Goal: Task Accomplishment & Management: Complete application form

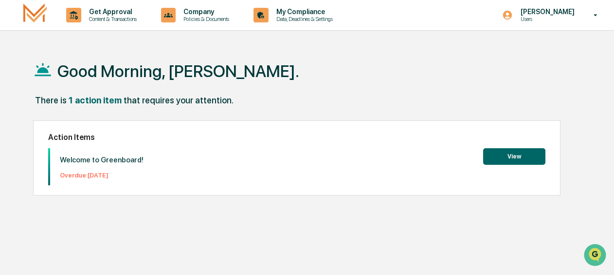
click at [522, 158] on button "View" at bounding box center [514, 156] width 62 height 17
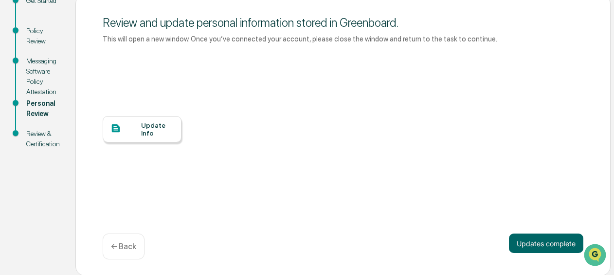
scroll to position [123, 0]
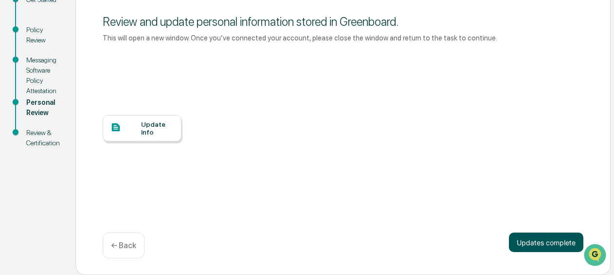
click at [540, 241] on button "Updates complete" at bounding box center [546, 241] width 74 height 19
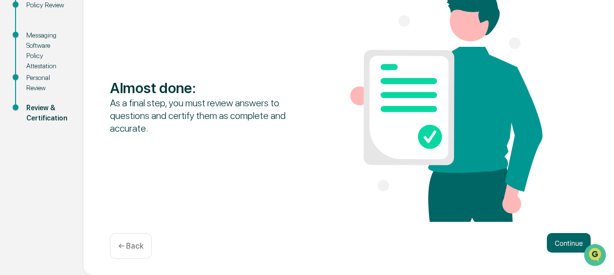
scroll to position [148, 0]
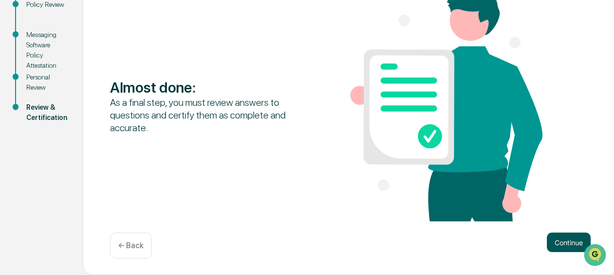
click at [559, 242] on button "Continue" at bounding box center [569, 241] width 44 height 19
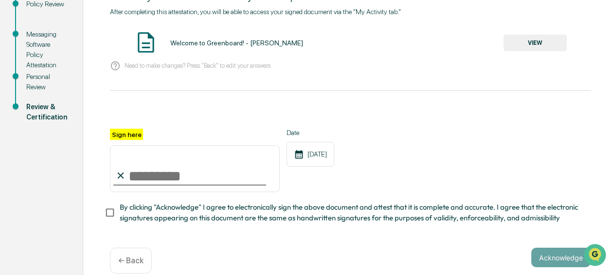
click at [127, 181] on input "Sign here" at bounding box center [195, 168] width 170 height 47
type input "**********"
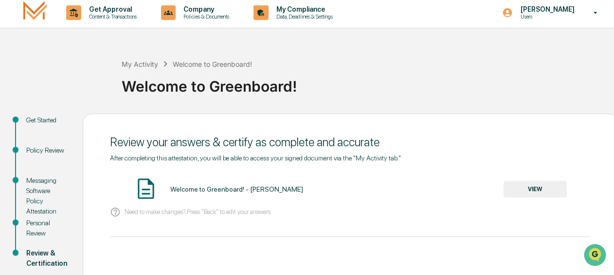
scroll to position [51, 0]
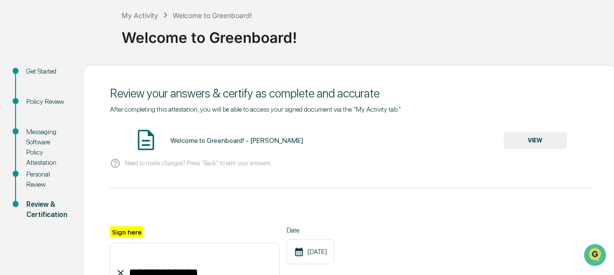
click at [535, 140] on button "VIEW" at bounding box center [535, 140] width 63 height 17
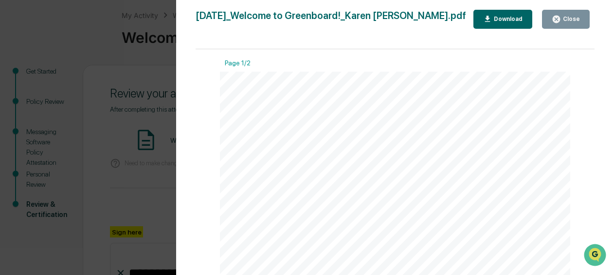
drag, startPoint x: 595, startPoint y: 94, endPoint x: 593, endPoint y: 131, distance: 37.5
click at [607, 146] on div "Version History [DATE] 05:31 PM [PERSON_NAME] [DATE]_Welcome to Greenboard!_Kar…" at bounding box center [395, 147] width 438 height 294
click at [490, 21] on icon "button" at bounding box center [487, 19] width 5 height 6
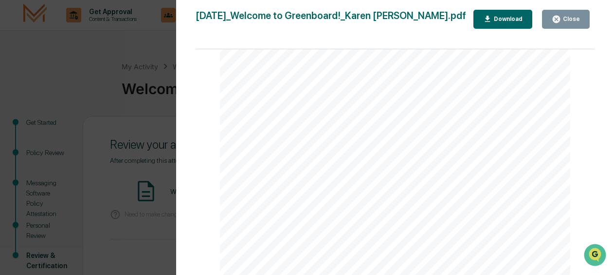
click at [577, 23] on button "Close" at bounding box center [566, 19] width 48 height 19
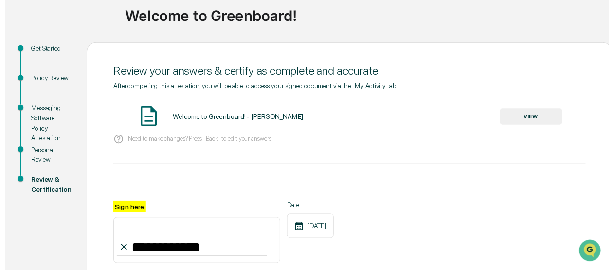
scroll to position [167, 0]
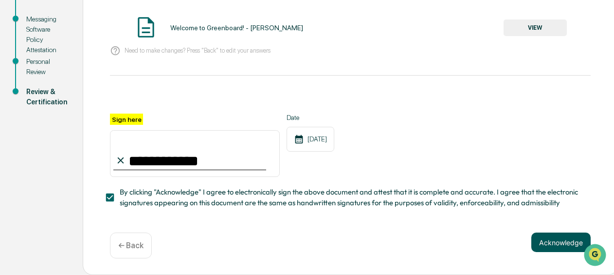
click at [552, 243] on button "Acknowledge" at bounding box center [561, 241] width 59 height 19
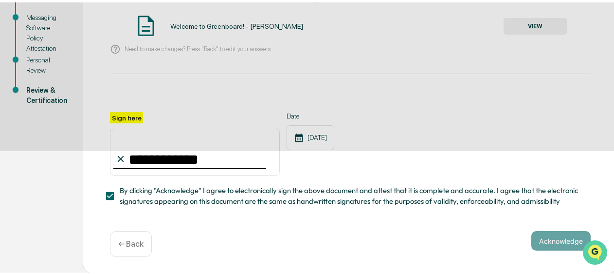
scroll to position [118, 0]
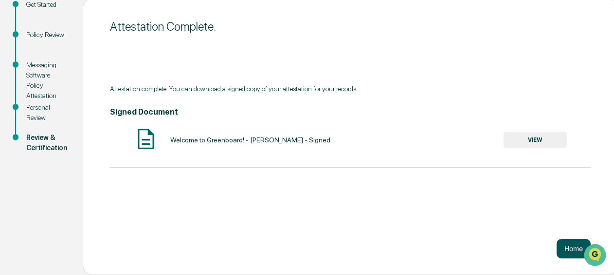
click at [566, 250] on button "Home" at bounding box center [574, 248] width 34 height 19
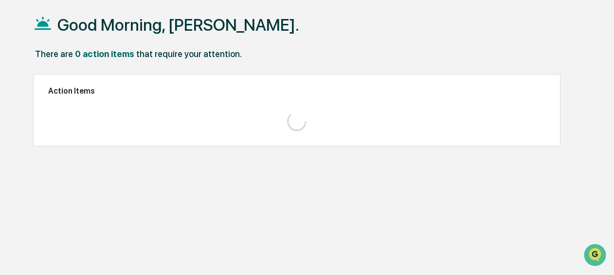
scroll to position [46, 0]
